Goal: Task Accomplishment & Management: Manage account settings

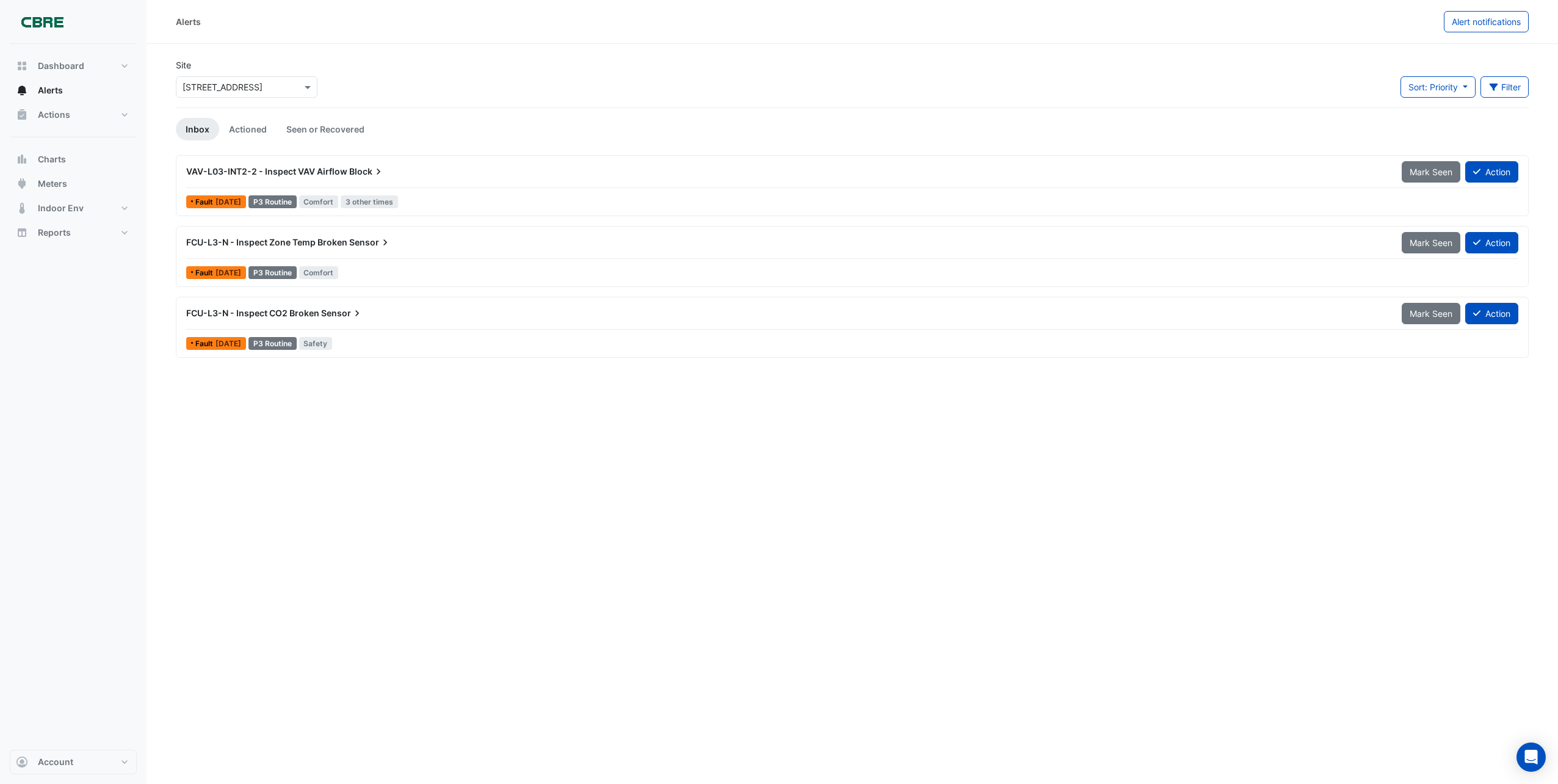
click at [308, 313] on span "FCU-L3-N - Inspect CO2 Broken" at bounding box center [253, 313] width 133 height 10
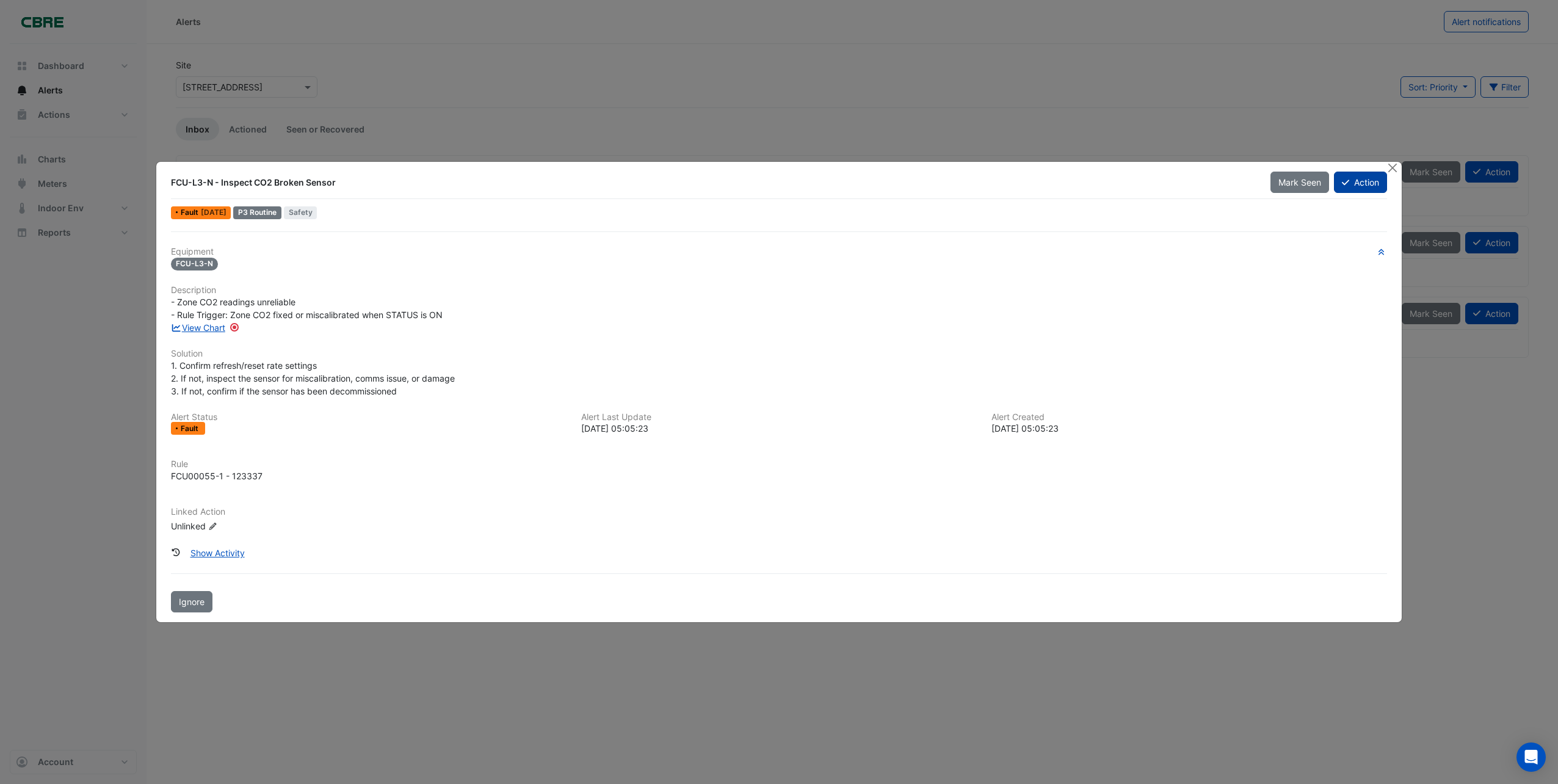
click at [1369, 179] on button "Action" at bounding box center [1360, 181] width 53 height 21
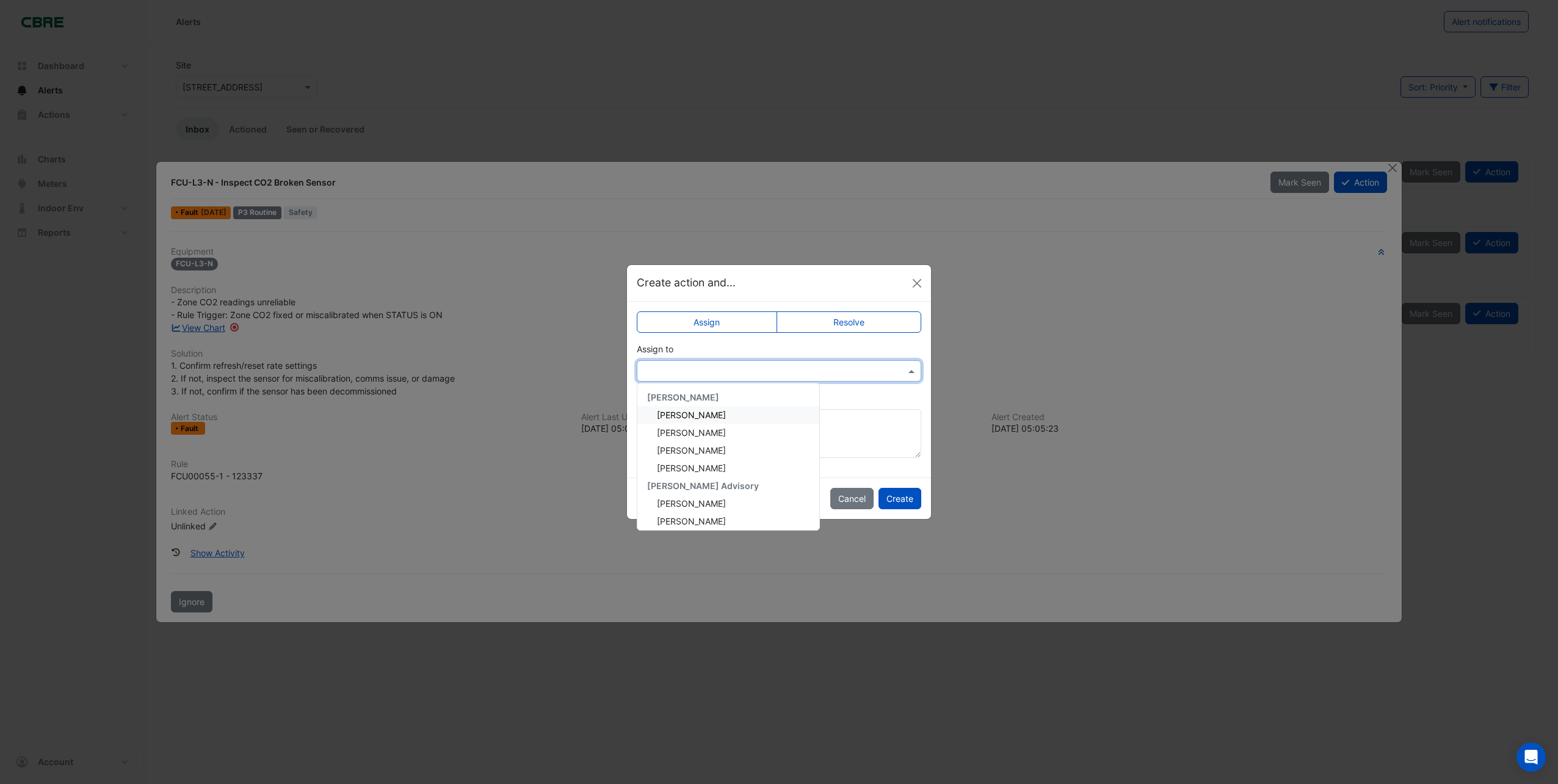
click at [913, 365] on span at bounding box center [912, 371] width 15 height 13
click at [673, 495] on span "[PERSON_NAME]" at bounding box center [691, 495] width 69 height 10
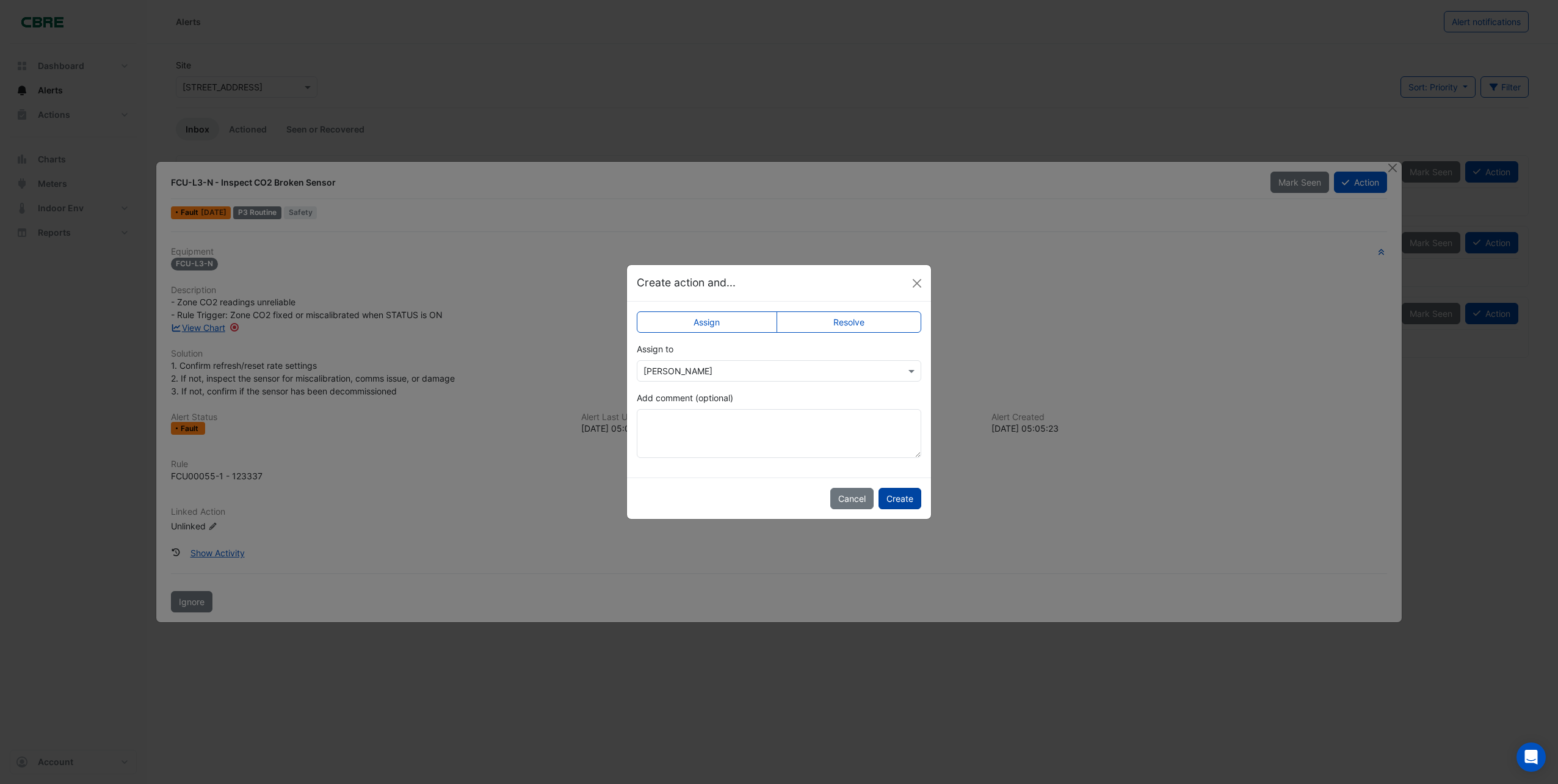
click at [901, 497] on button "Create" at bounding box center [899, 498] width 43 height 21
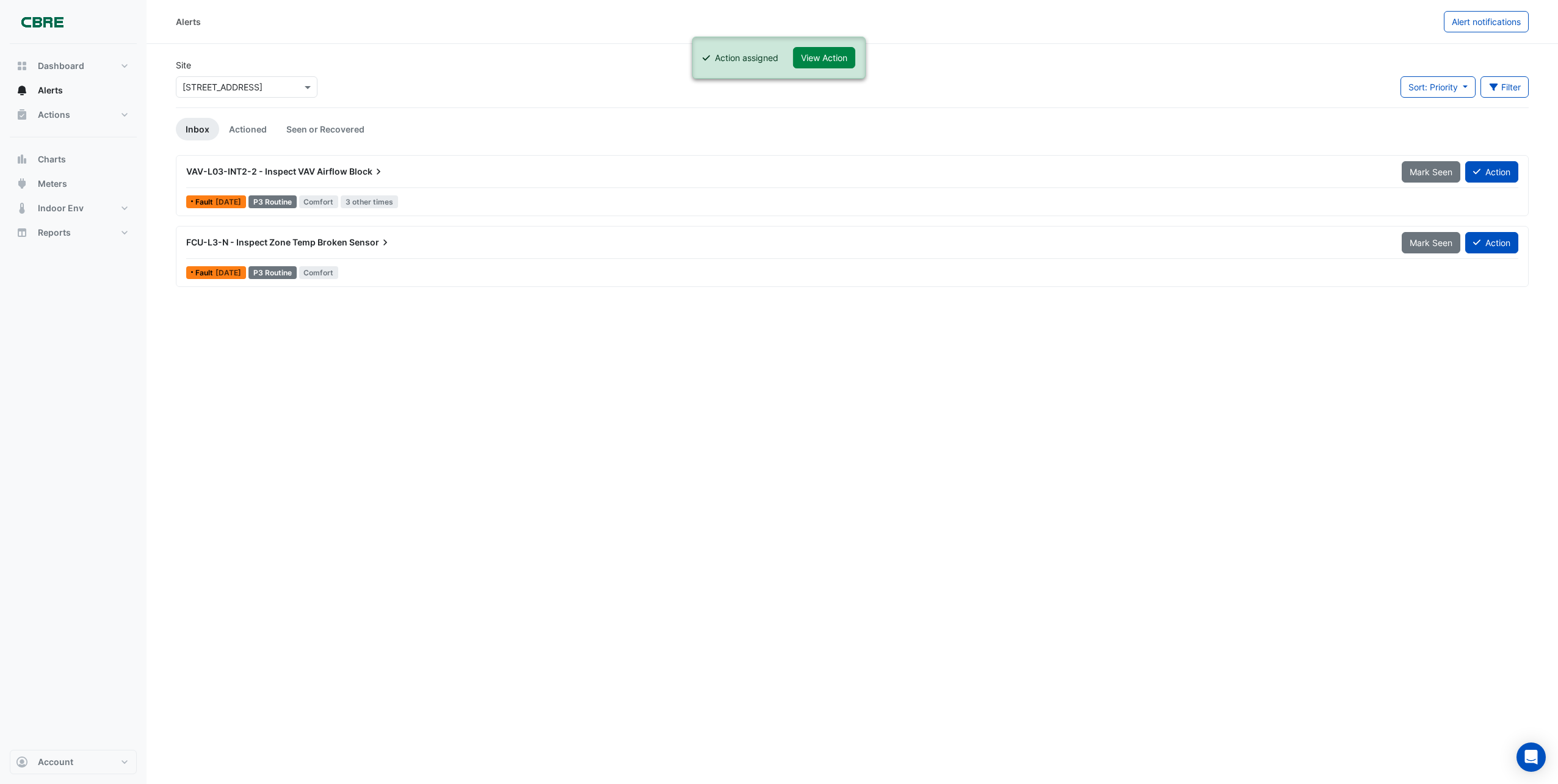
click at [330, 243] on span "FCU-L3-N - Inspect Zone Temp Broken" at bounding box center [267, 242] width 161 height 10
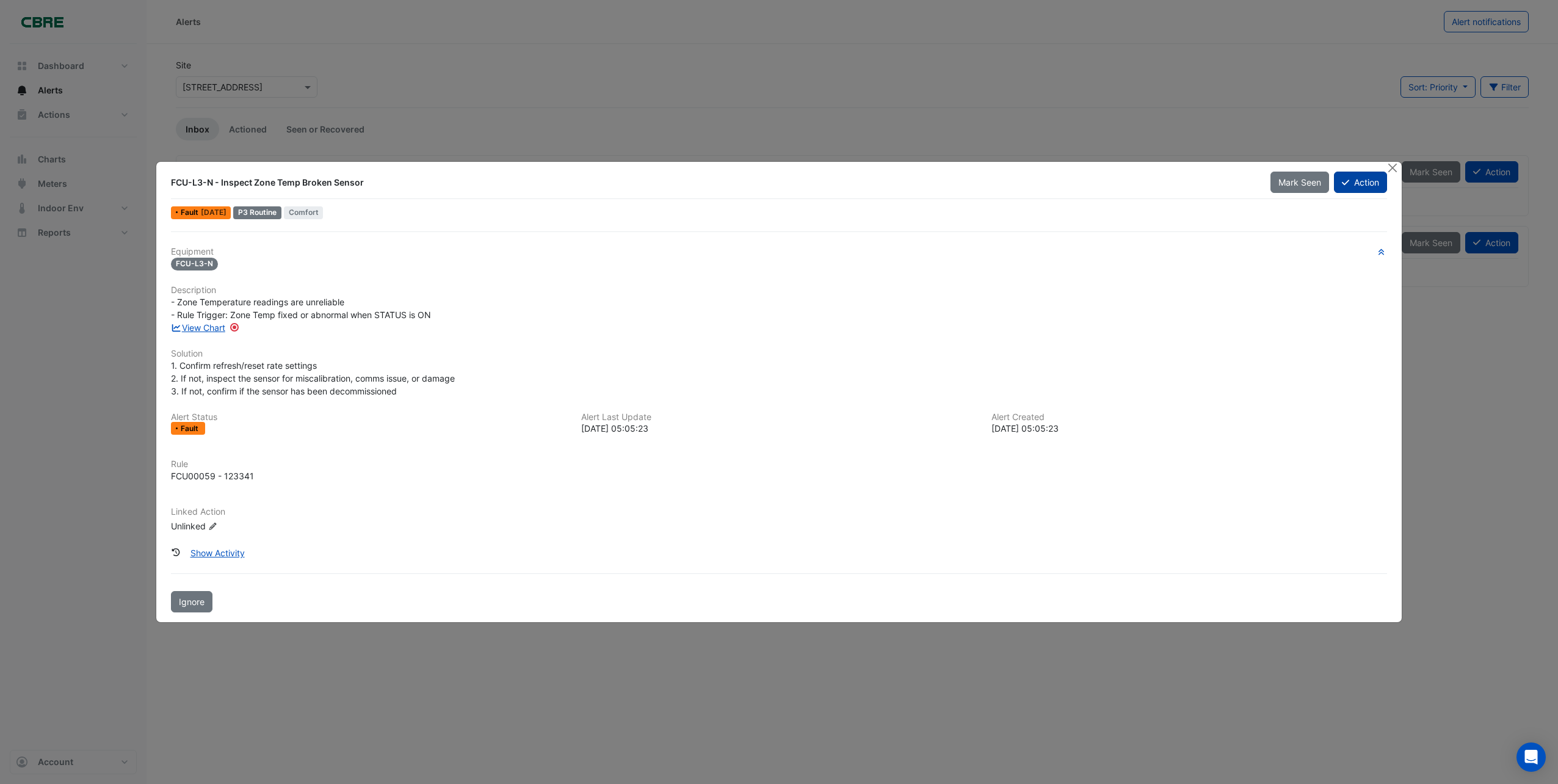
click at [1363, 182] on button "Action" at bounding box center [1360, 181] width 53 height 21
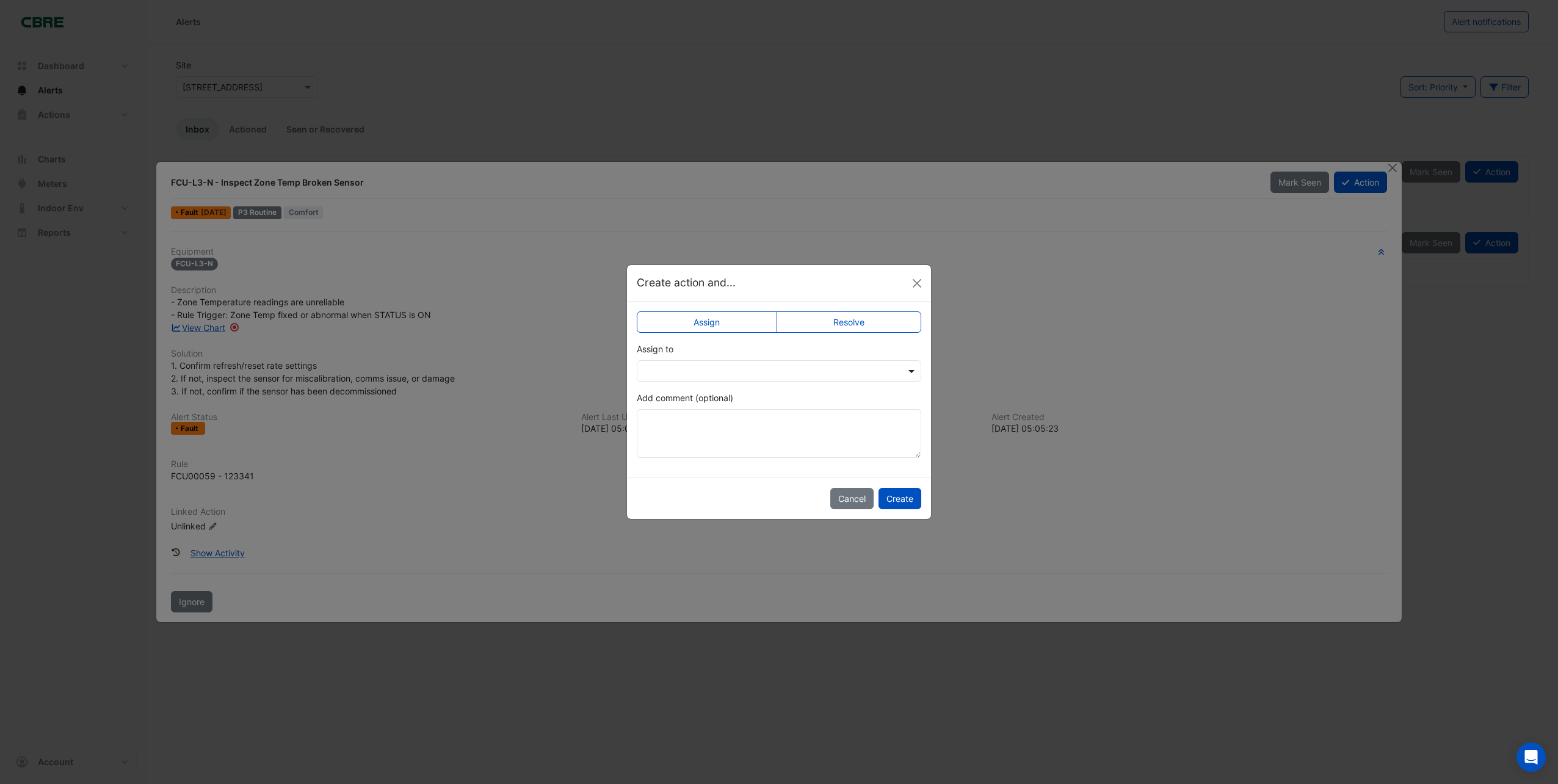
click at [917, 370] on span at bounding box center [912, 371] width 15 height 13
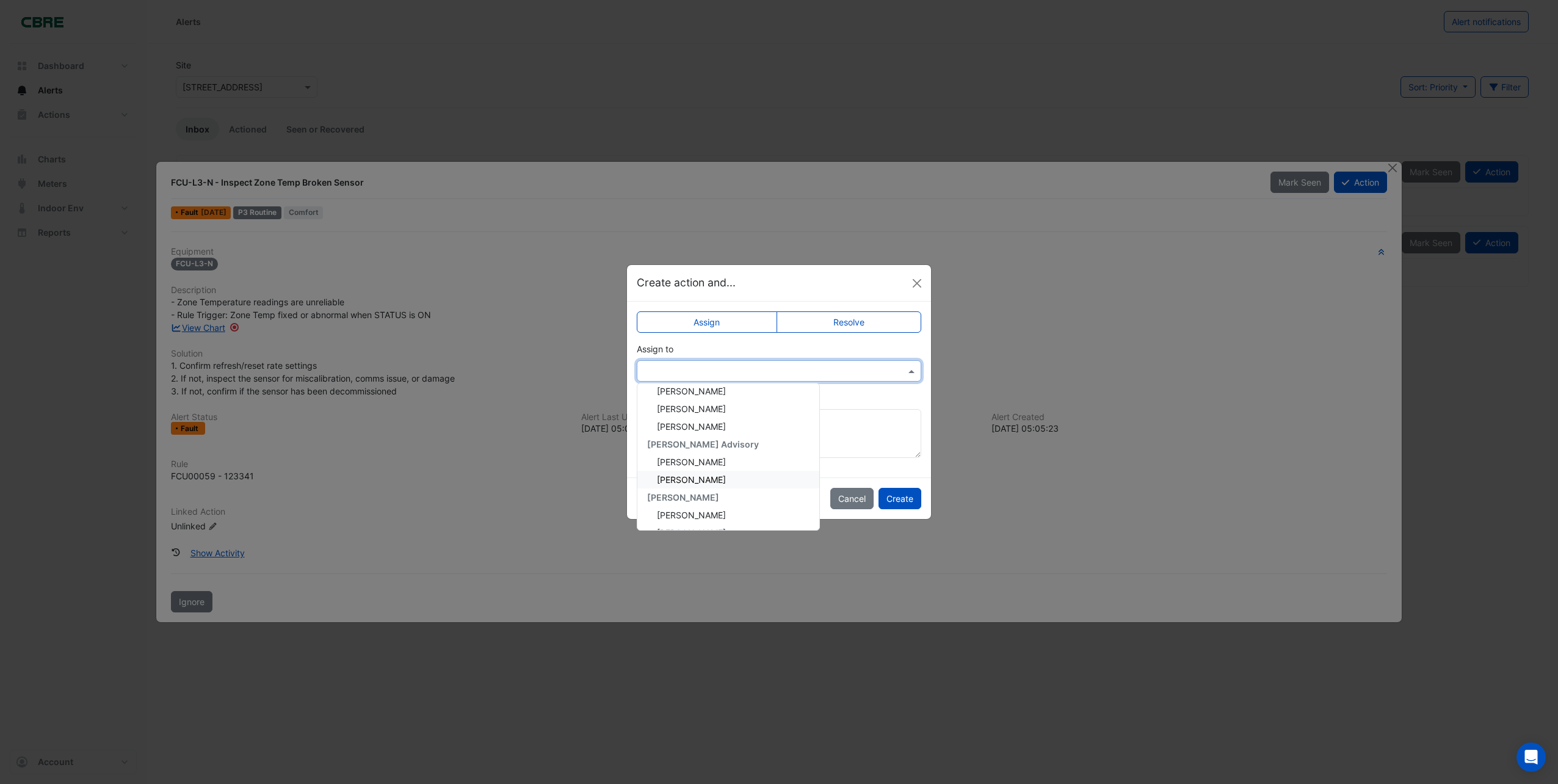
scroll to position [122, 0]
click at [686, 432] on span "[PERSON_NAME]" at bounding box center [691, 434] width 69 height 10
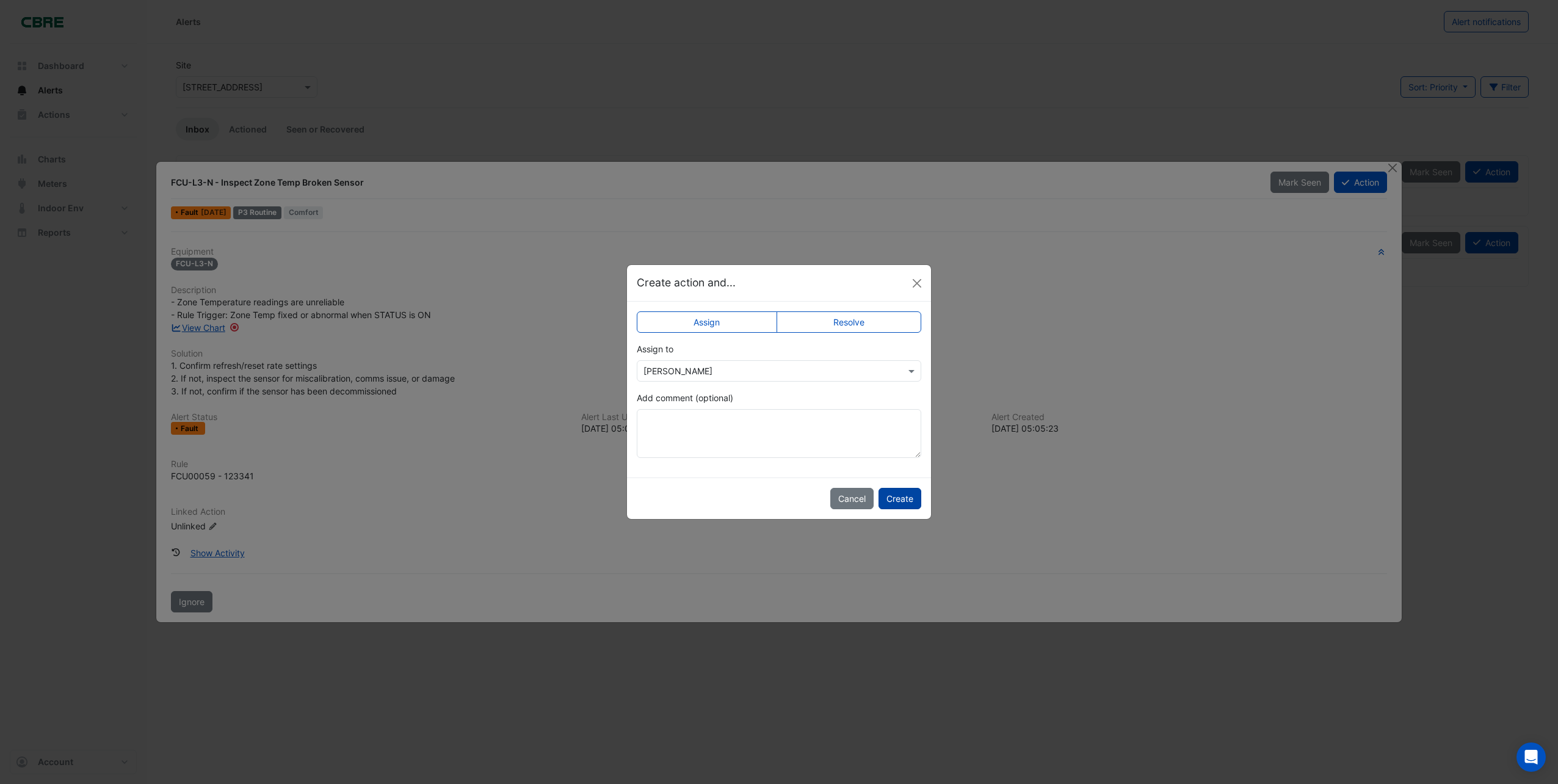
click at [904, 497] on button "Create" at bounding box center [899, 498] width 43 height 21
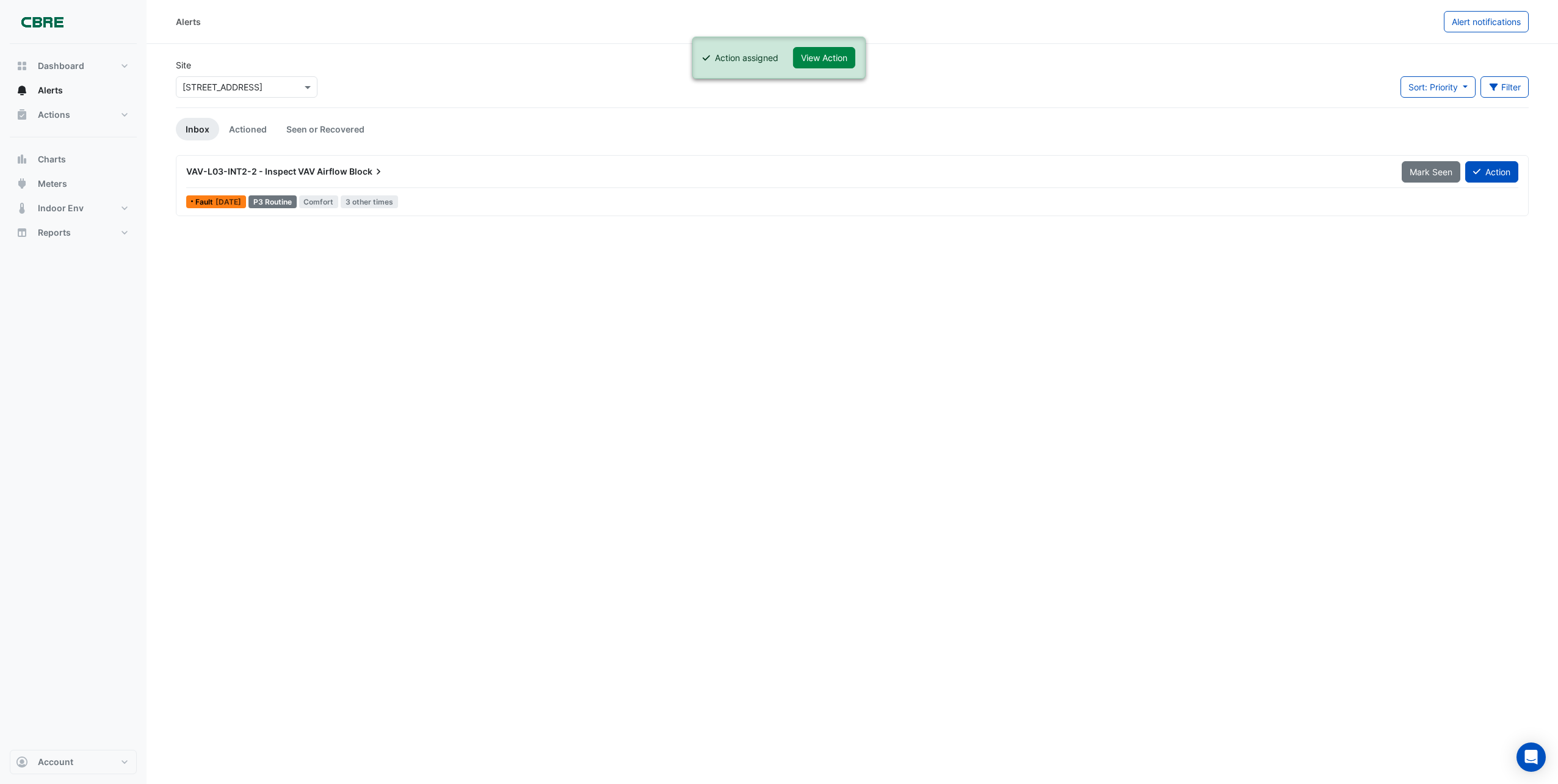
click at [349, 171] on span "Block" at bounding box center [367, 171] width 36 height 12
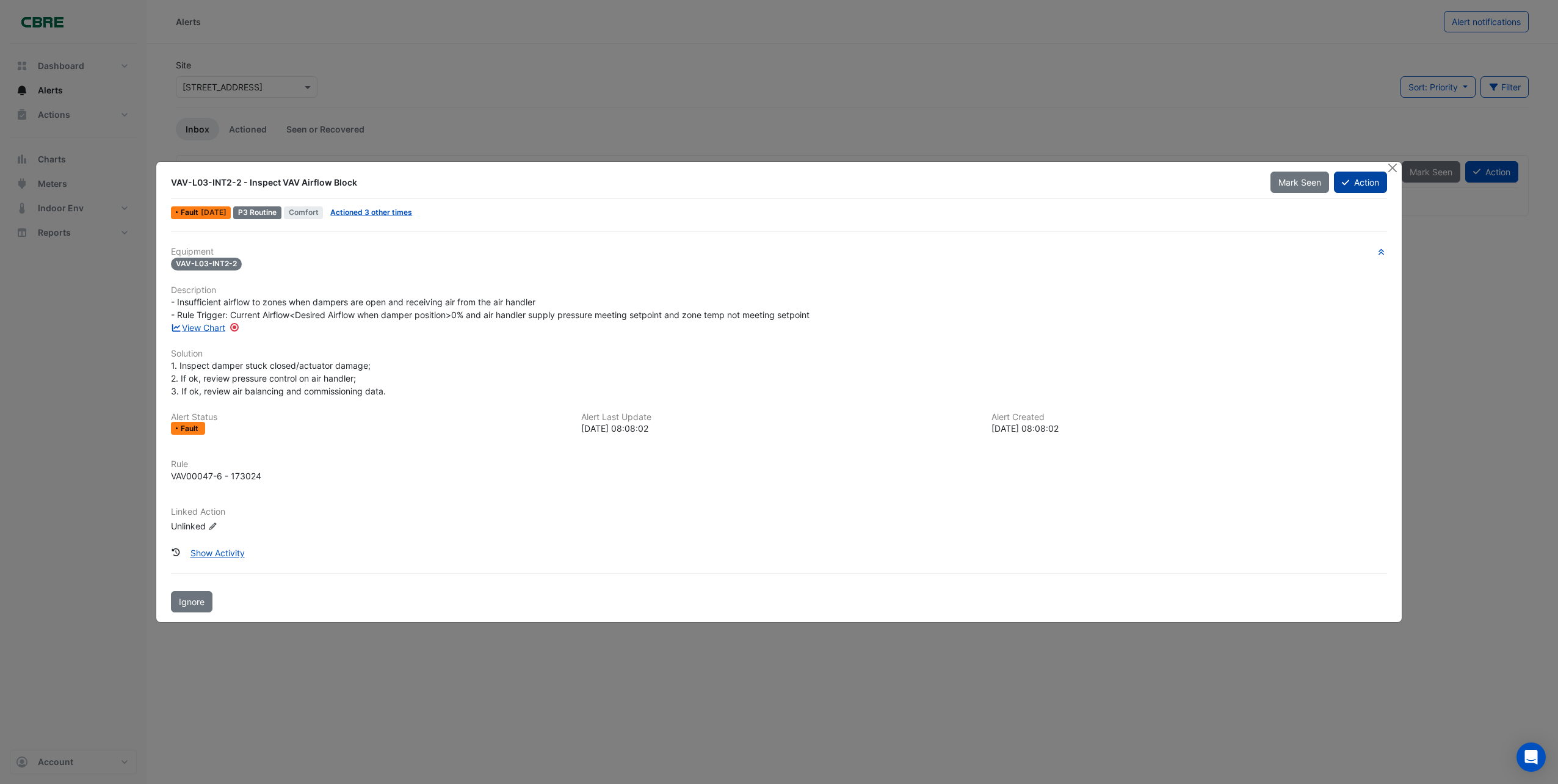
click at [1358, 189] on button "Action" at bounding box center [1360, 181] width 53 height 21
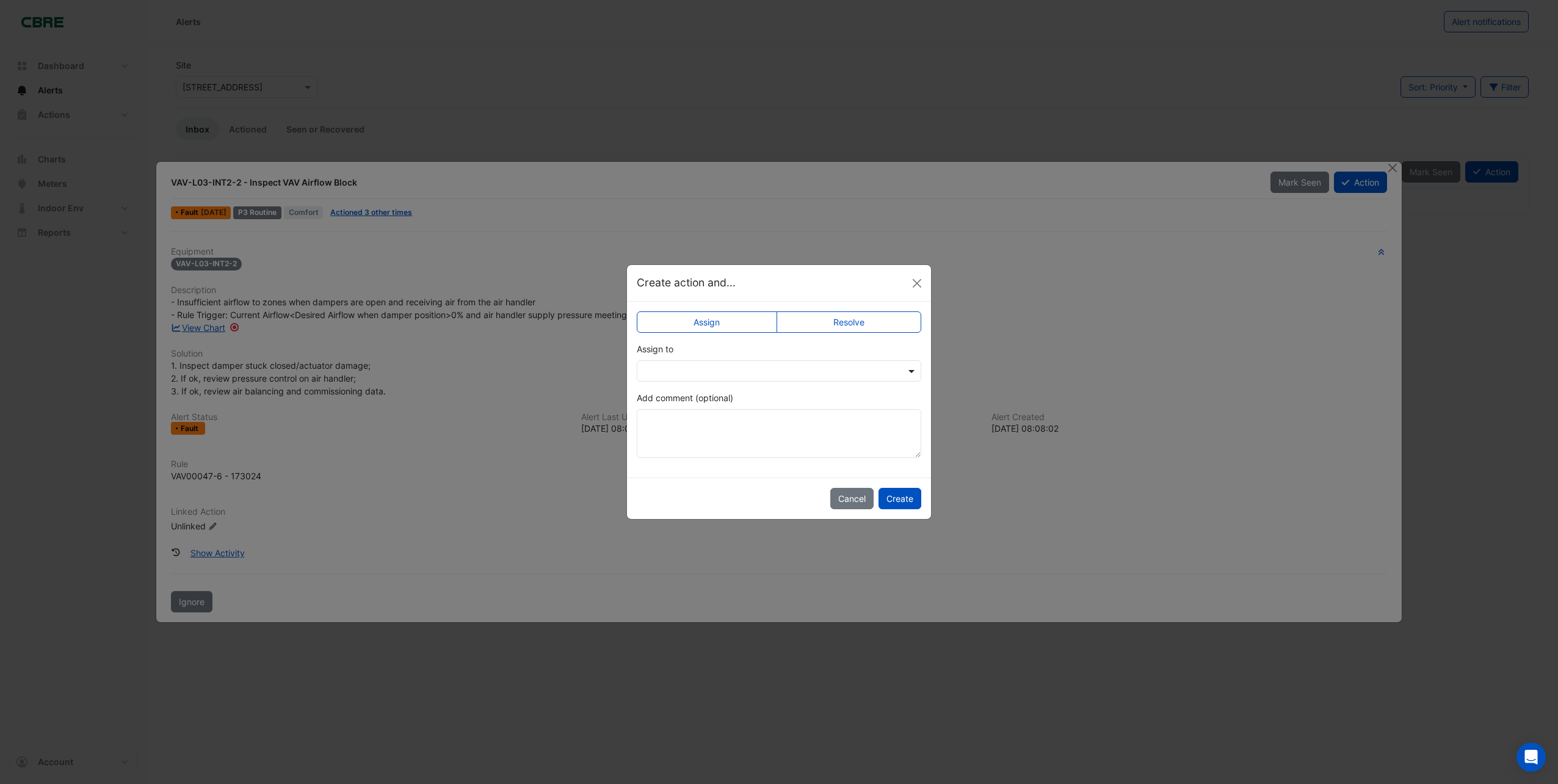
click at [910, 370] on span at bounding box center [912, 371] width 15 height 13
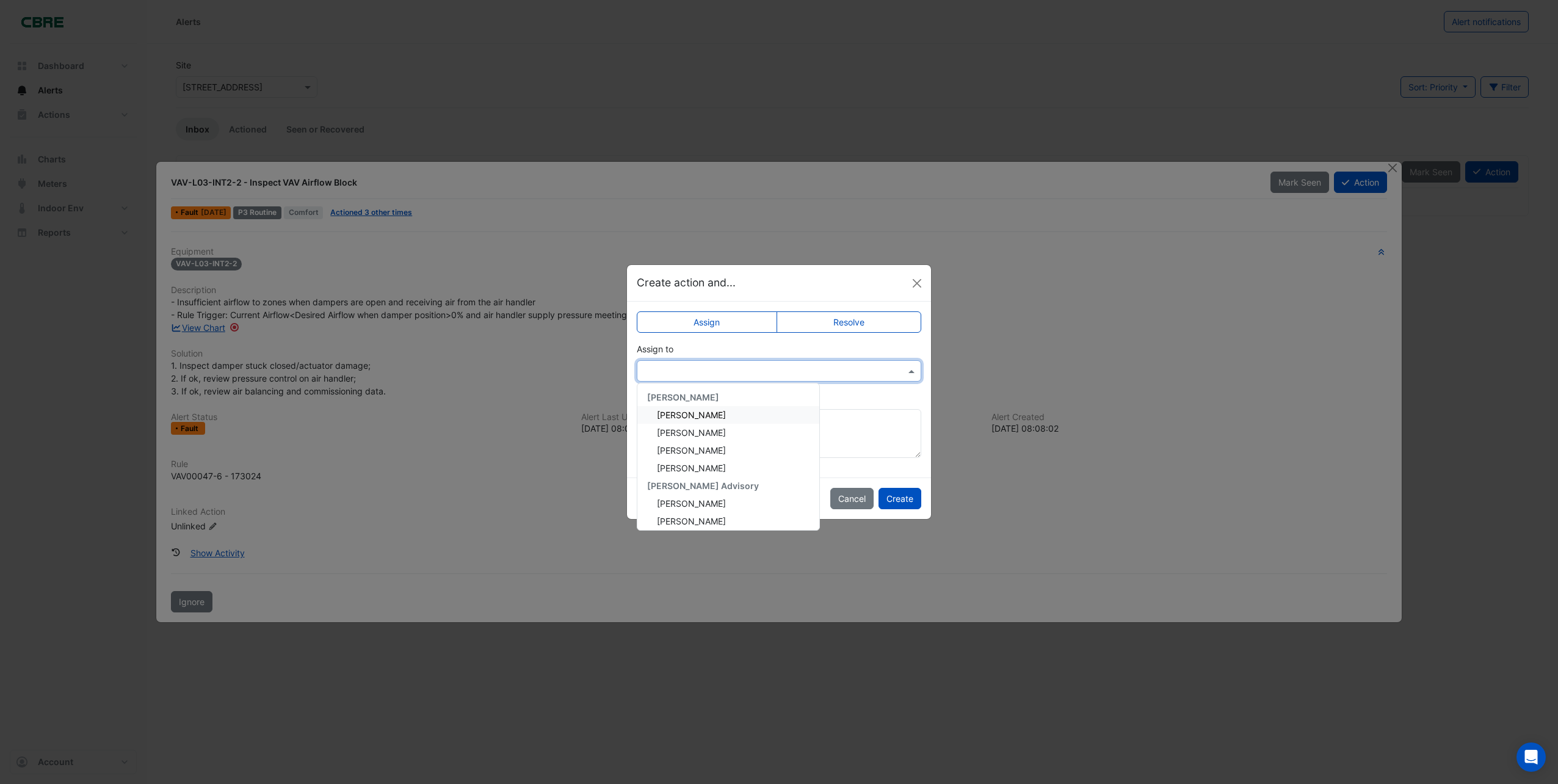
click at [690, 408] on div "[PERSON_NAME]" at bounding box center [729, 415] width 182 height 17
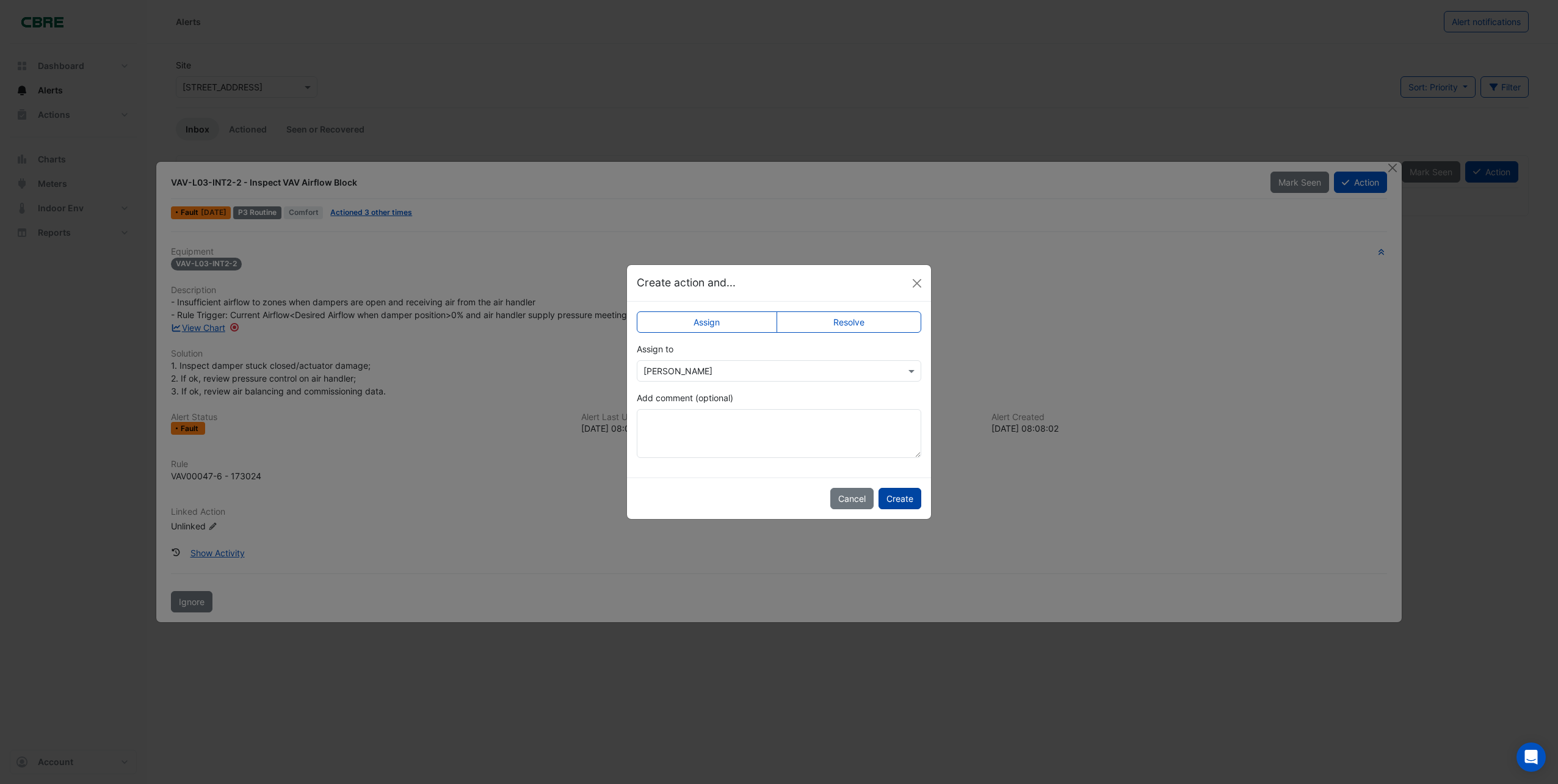
click at [903, 500] on button "Create" at bounding box center [899, 498] width 43 height 21
